Goal: Information Seeking & Learning: Learn about a topic

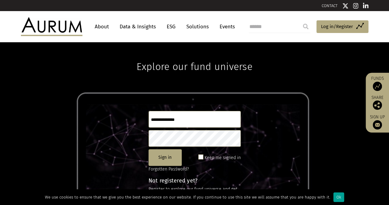
click at [337, 195] on div "Ok" at bounding box center [339, 197] width 11 height 10
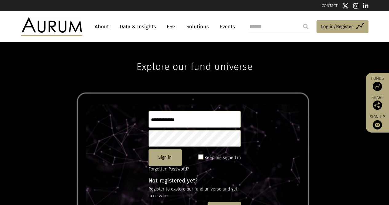
click at [132, 26] on link "Data & Insights" at bounding box center [138, 26] width 42 height 11
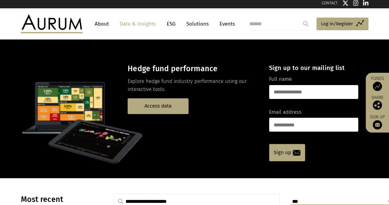
scroll to position [2, 0]
